Goal: Check status: Check status

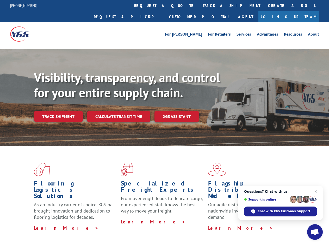
click at [164, 123] on div "Visibility, transparency, and control for your entire supply chain. Track shipm…" at bounding box center [181, 106] width 295 height 73
click at [199, 5] on link "track a shipment" at bounding box center [231, 5] width 65 height 11
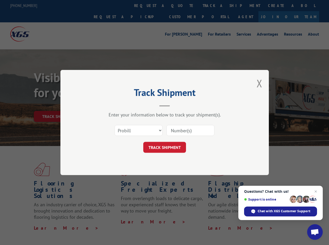
click at [182, 5] on div "Track Shipment Enter your information below to track your shipment(s). Select c…" at bounding box center [164, 122] width 329 height 245
click at [214, 5] on div "Track Shipment Enter your information below to track your shipment(s). Select c…" at bounding box center [164, 122] width 329 height 245
click at [58, 105] on div "Track Shipment Enter your information below to track your shipment(s). Select c…" at bounding box center [164, 122] width 329 height 245
click at [118, 105] on header "Track Shipment" at bounding box center [164, 98] width 156 height 18
click at [177, 105] on header "Track Shipment" at bounding box center [164, 98] width 156 height 18
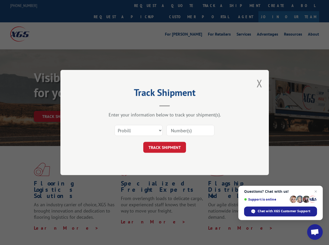
click at [315, 232] on span "Open chat" at bounding box center [314, 232] width 9 height 7
